Goal: Transaction & Acquisition: Purchase product/service

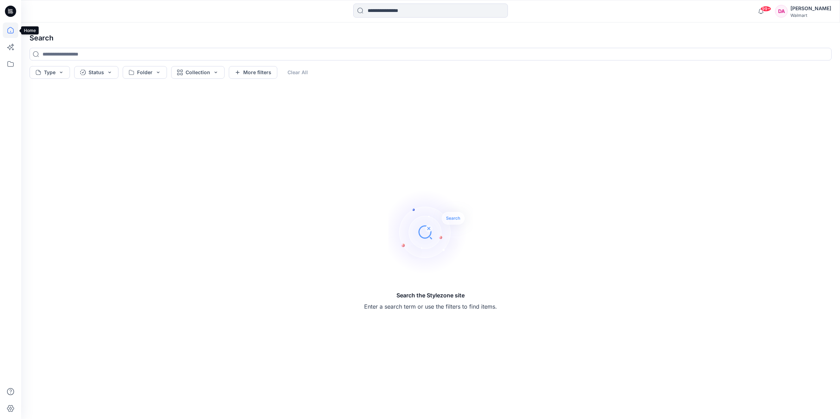
click at [11, 29] on icon at bounding box center [10, 30] width 15 height 15
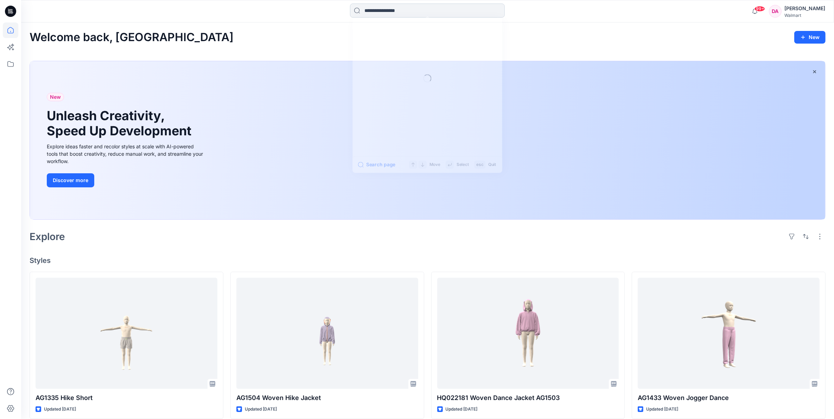
click at [396, 15] on input at bounding box center [427, 11] width 155 height 14
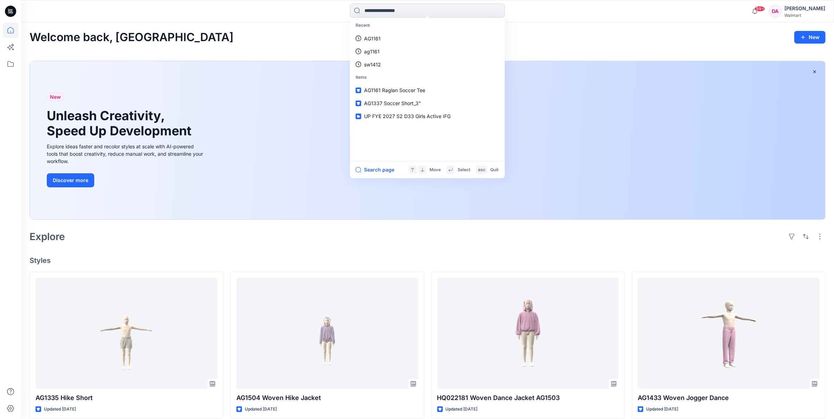
click at [396, 15] on input at bounding box center [427, 11] width 155 height 14
type input "******"
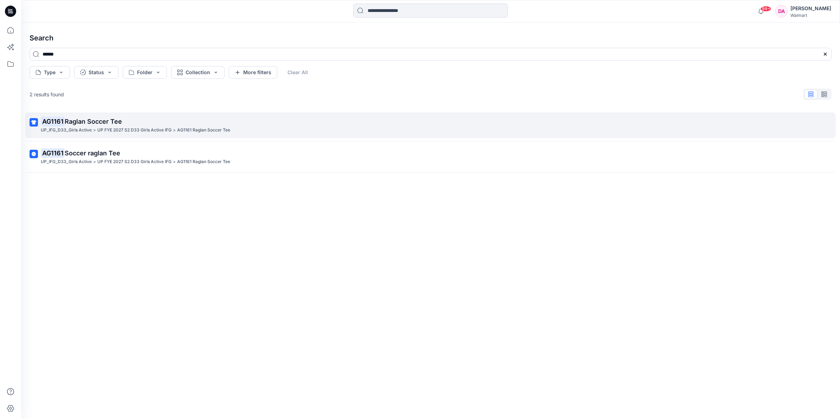
click at [200, 132] on p "AG1161 Raglan Soccer Tee" at bounding box center [203, 130] width 53 height 7
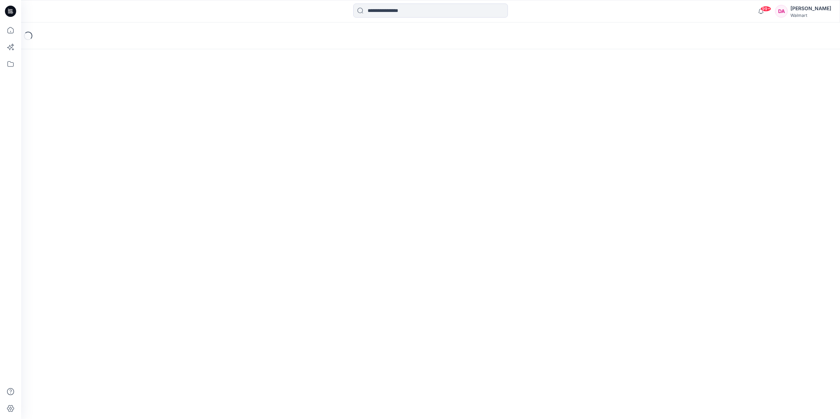
click at [200, 132] on div "Loading..." at bounding box center [430, 221] width 819 height 397
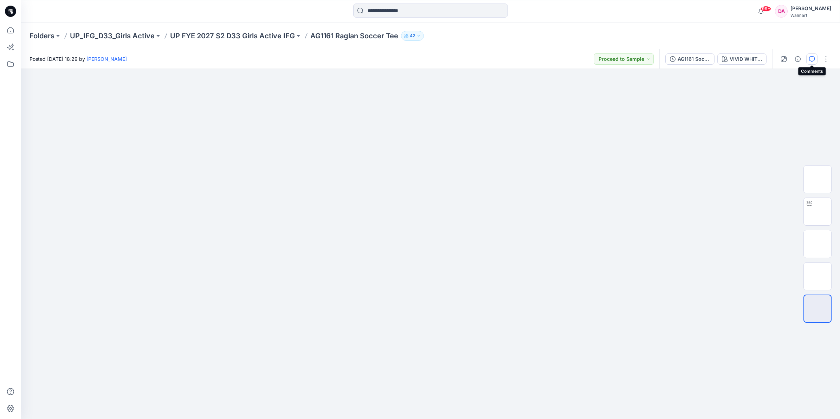
click at [404, 59] on button "button" at bounding box center [812, 58] width 11 height 11
